Goal: Complete application form

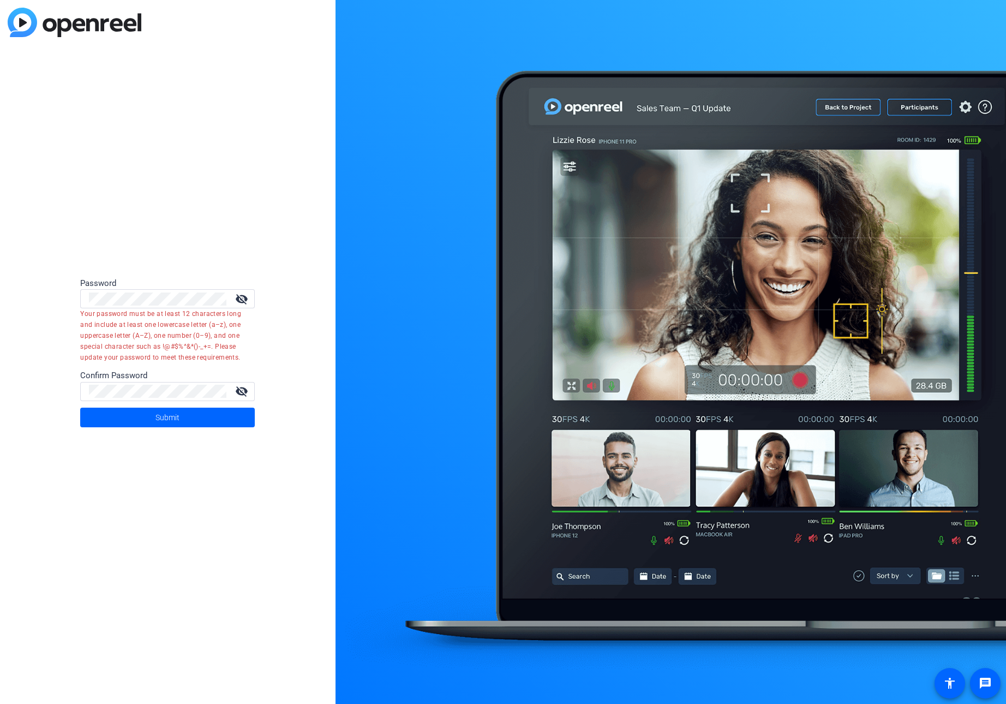
click at [241, 288] on div "Password" at bounding box center [167, 283] width 175 height 13
click at [242, 304] on mat-icon "visibility_off" at bounding box center [242, 298] width 26 height 13
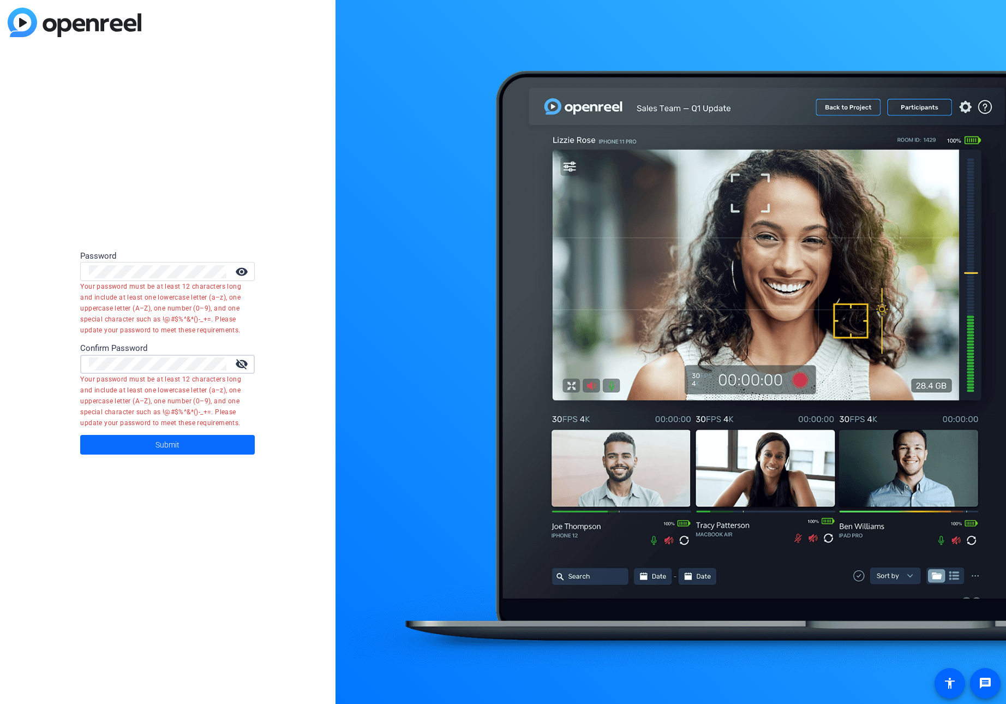
click at [155, 445] on span "Submit" at bounding box center [167, 444] width 24 height 27
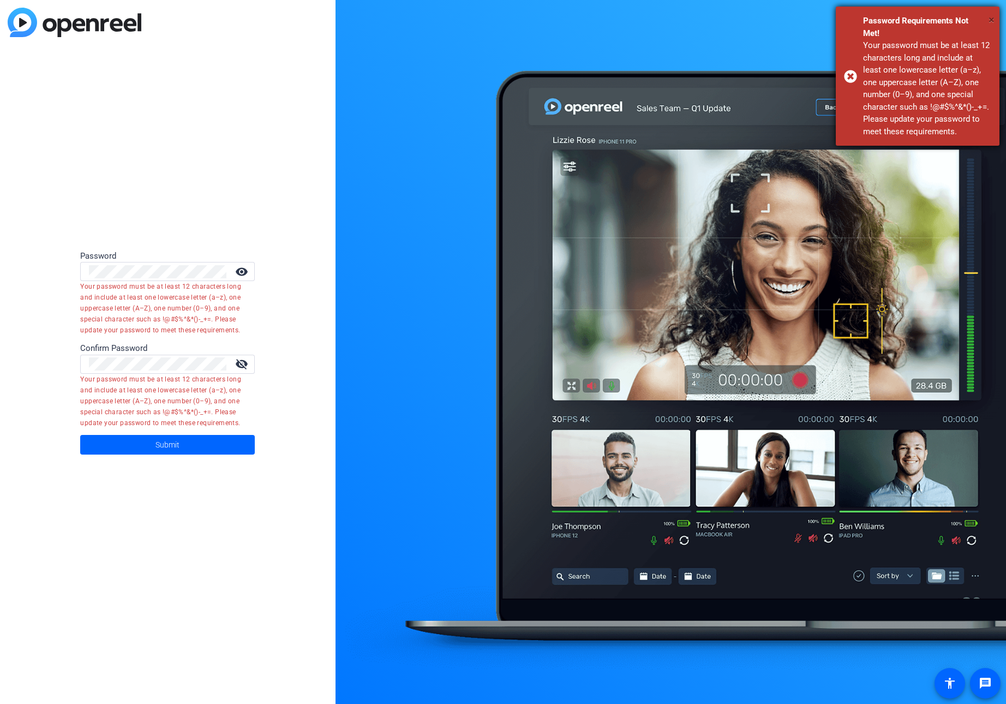
click at [992, 17] on span "×" at bounding box center [992, 19] width 6 height 13
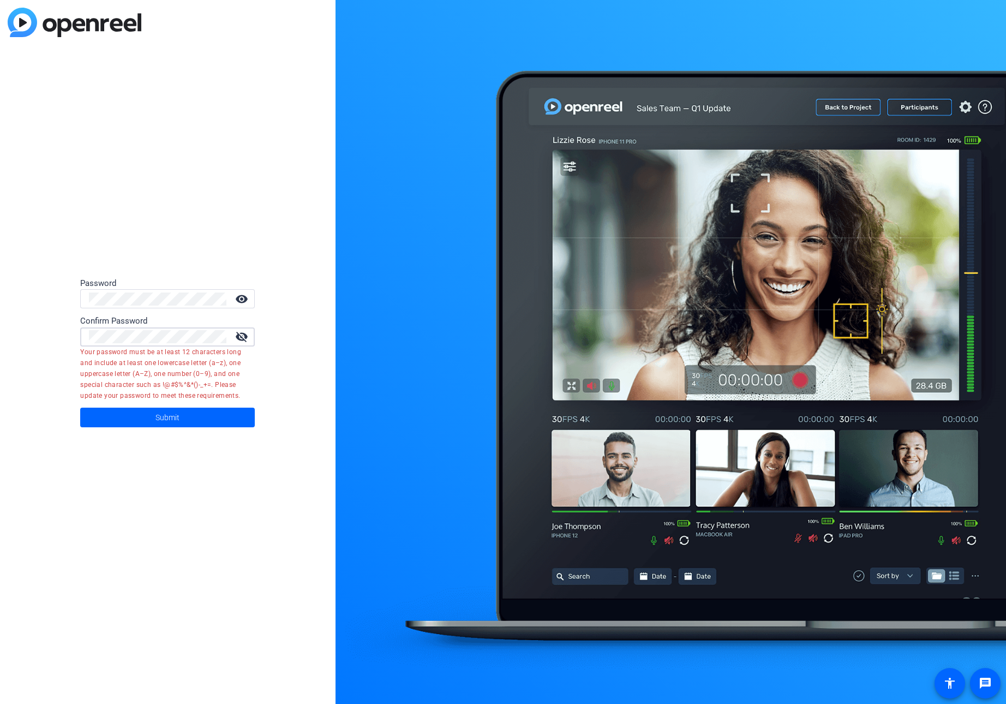
click at [240, 338] on mat-icon "visibility_off" at bounding box center [242, 336] width 26 height 13
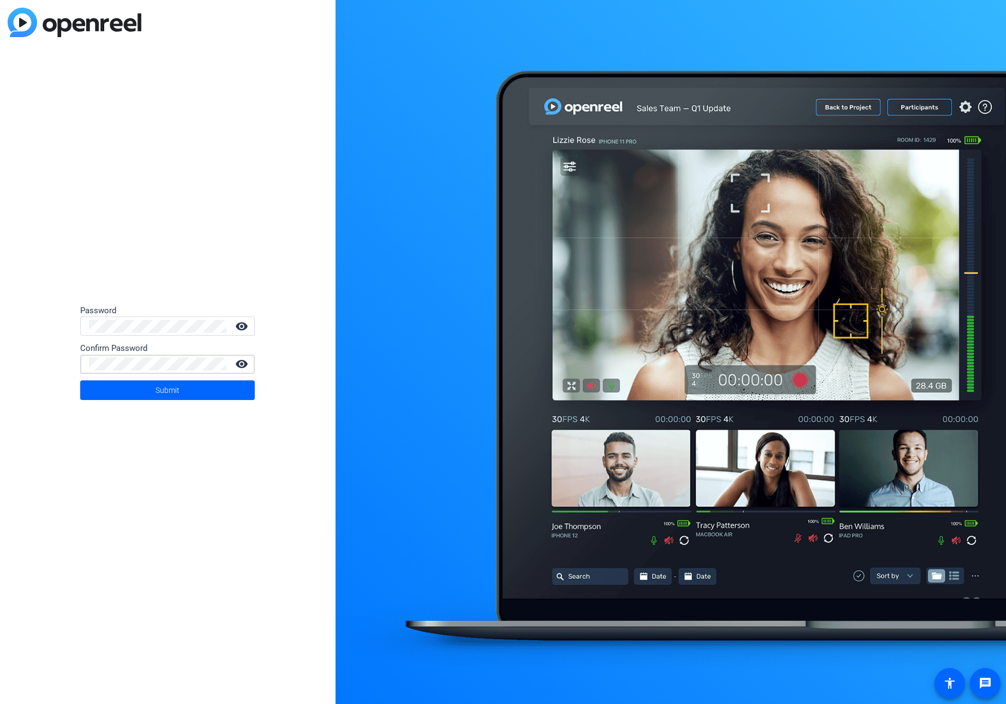
click at [202, 478] on div "Password visibility Confirm Password visibility Submit" at bounding box center [168, 352] width 336 height 704
click at [187, 385] on span at bounding box center [167, 390] width 175 height 26
